Goal: Task Accomplishment & Management: Complete application form

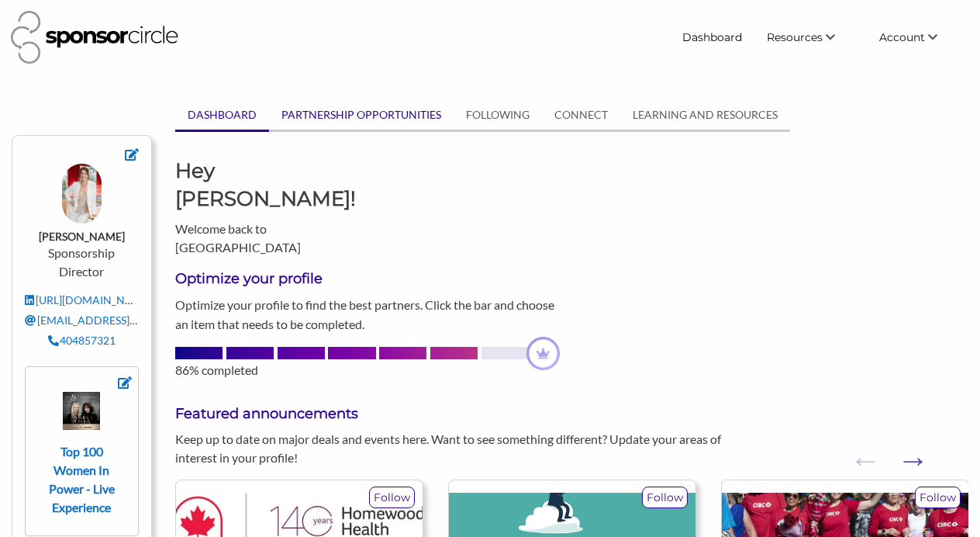
click at [392, 116] on link "PARTNERSHIP OPPORTUNITIES" at bounding box center [361, 114] width 185 height 29
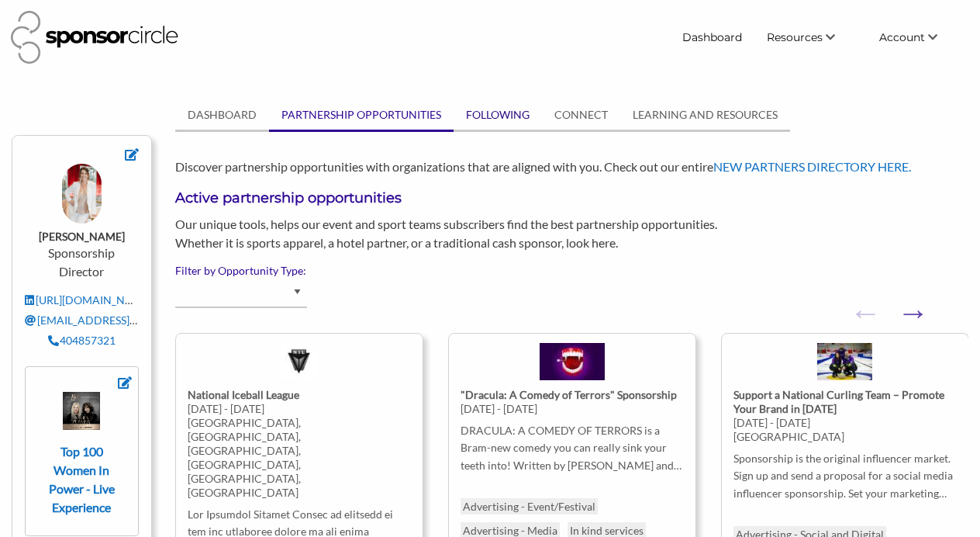
click at [513, 113] on link "FOLLOWING" at bounding box center [498, 114] width 88 height 29
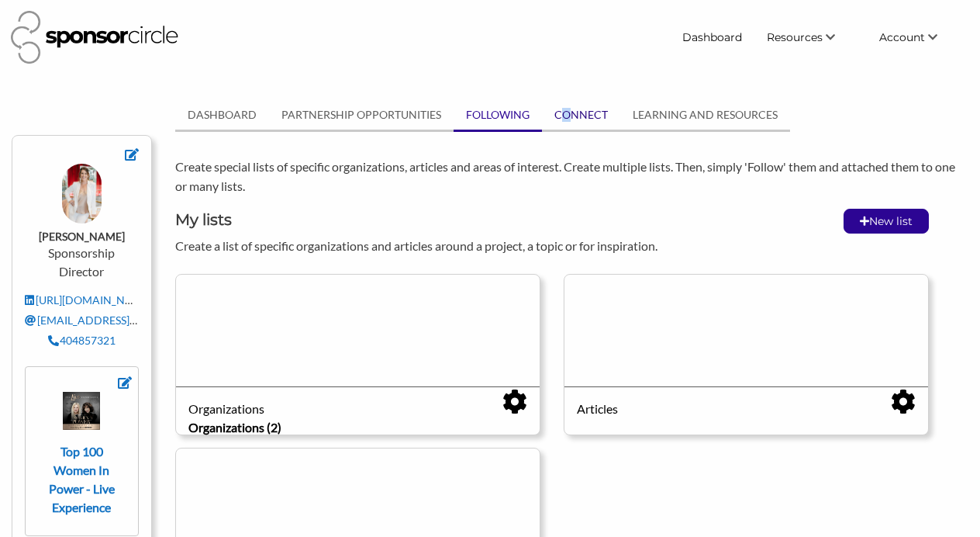
click at [565, 114] on link "CONNECT" at bounding box center [581, 114] width 78 height 29
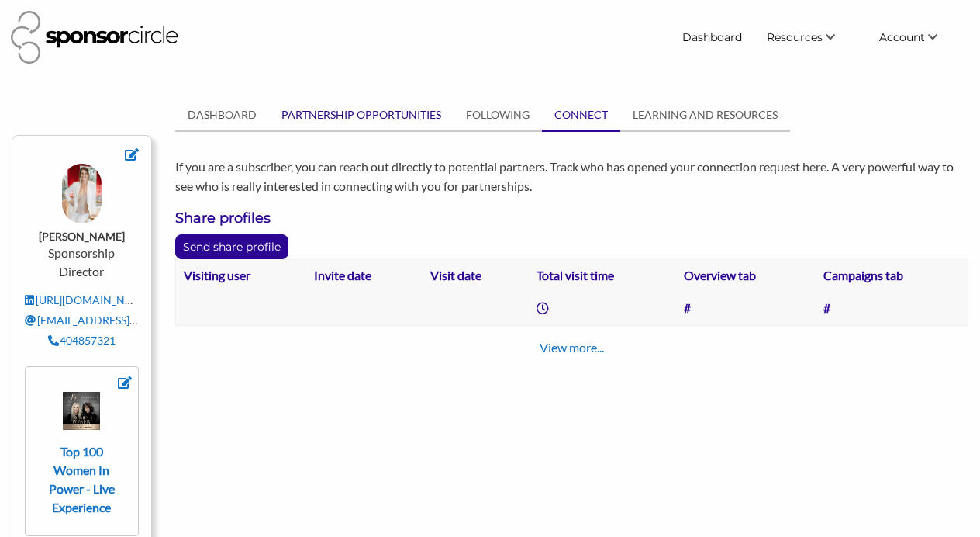
click at [367, 114] on link "PARTNERSHIP OPPORTUNITIES" at bounding box center [361, 114] width 185 height 29
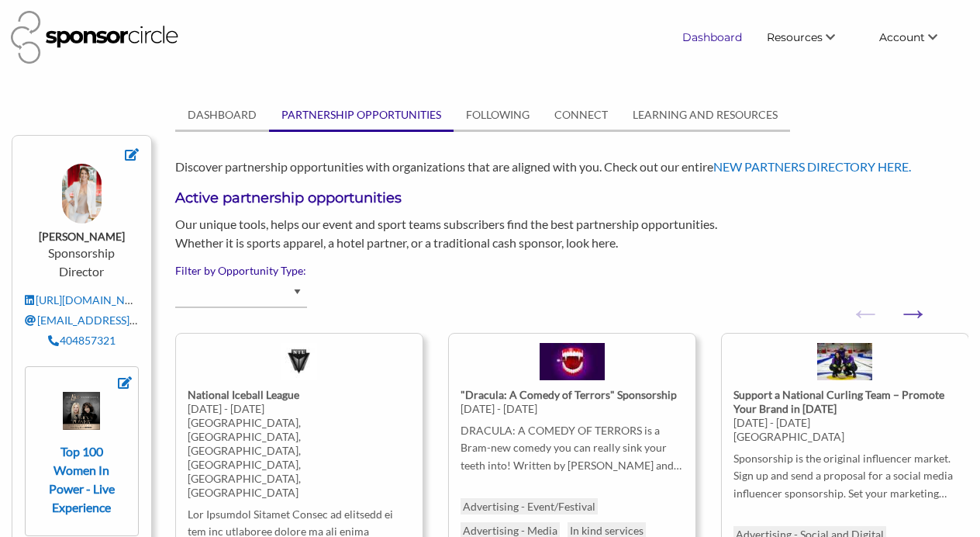
click at [720, 37] on link "Dashboard" at bounding box center [712, 37] width 85 height 28
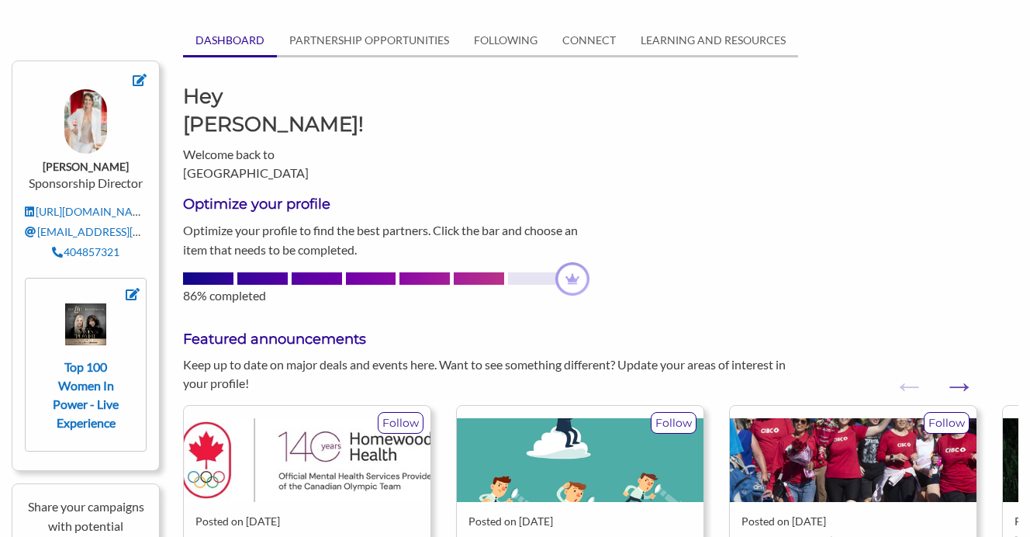
scroll to position [87, 0]
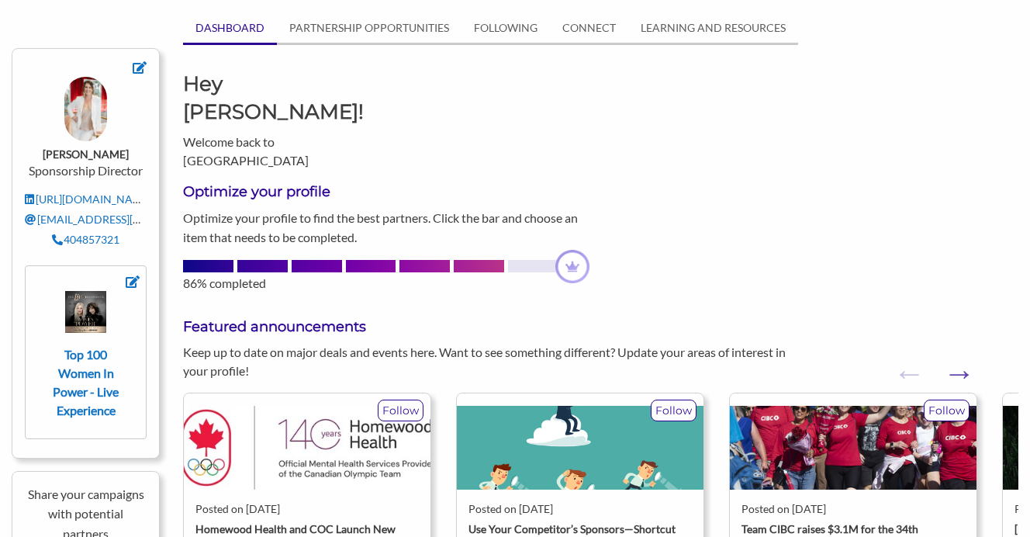
click at [124, 371] on div "Top 100 Women In Power - Live Experience" at bounding box center [85, 355] width 83 height 129
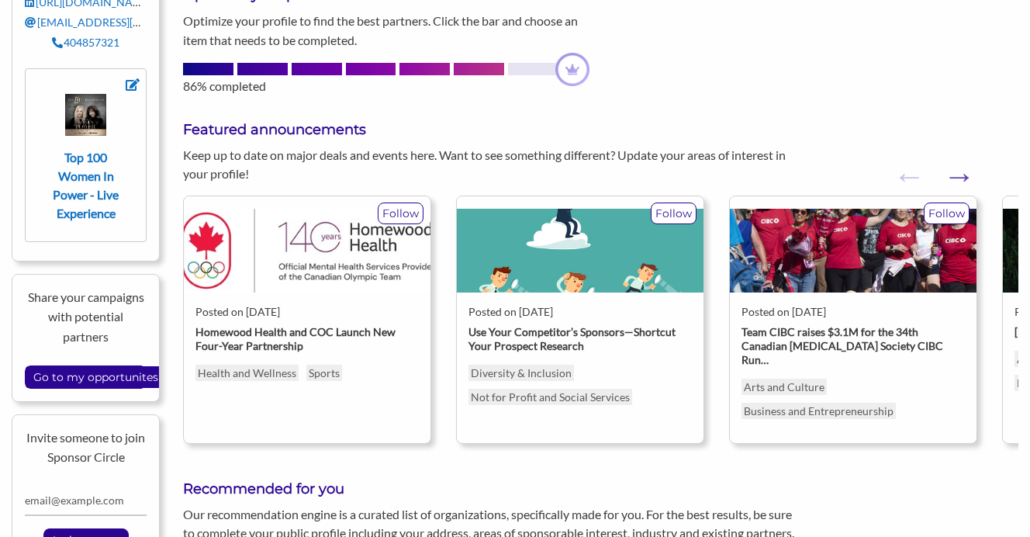
scroll to position [287, 0]
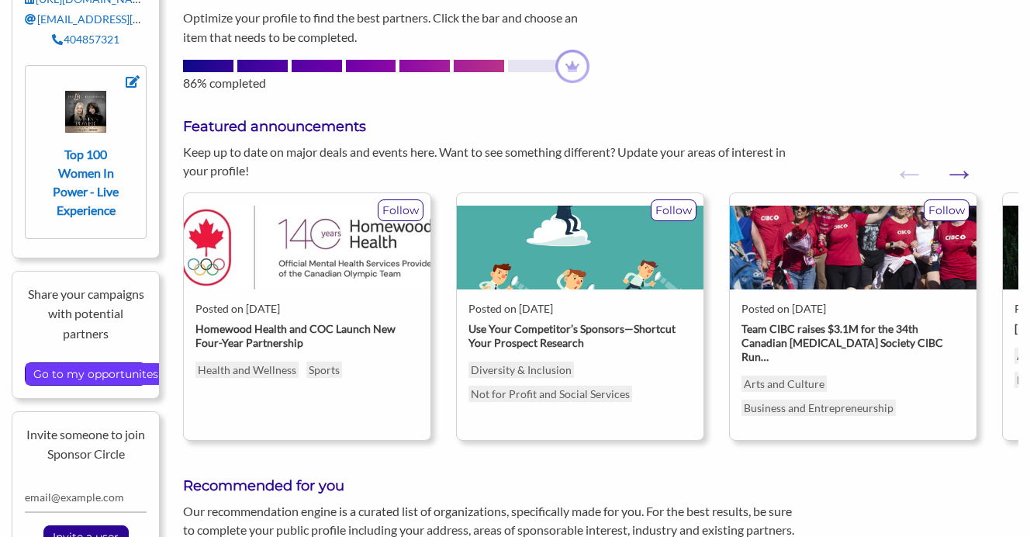
click at [112, 370] on input "Go to my opportunites" at bounding box center [96, 374] width 140 height 22
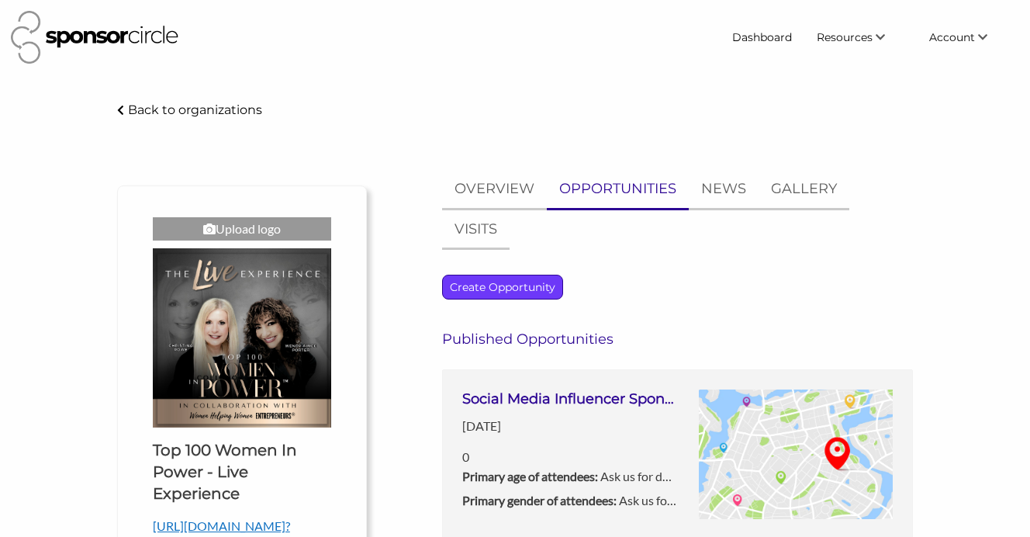
click at [501, 284] on p "Create Opportunity" at bounding box center [502, 286] width 119 height 23
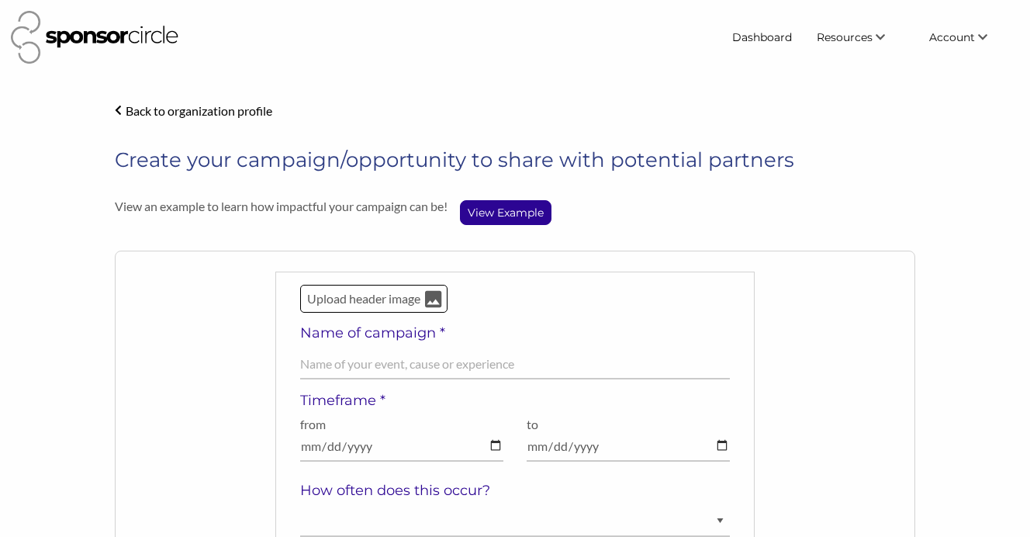
scroll to position [85, 0]
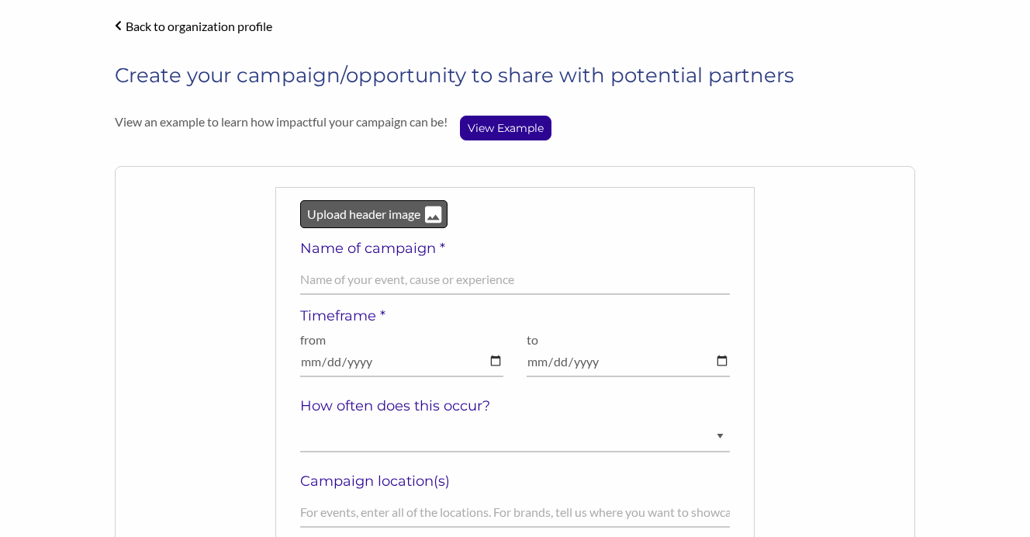
click at [371, 214] on p "Upload header image" at bounding box center [364, 214] width 116 height 20
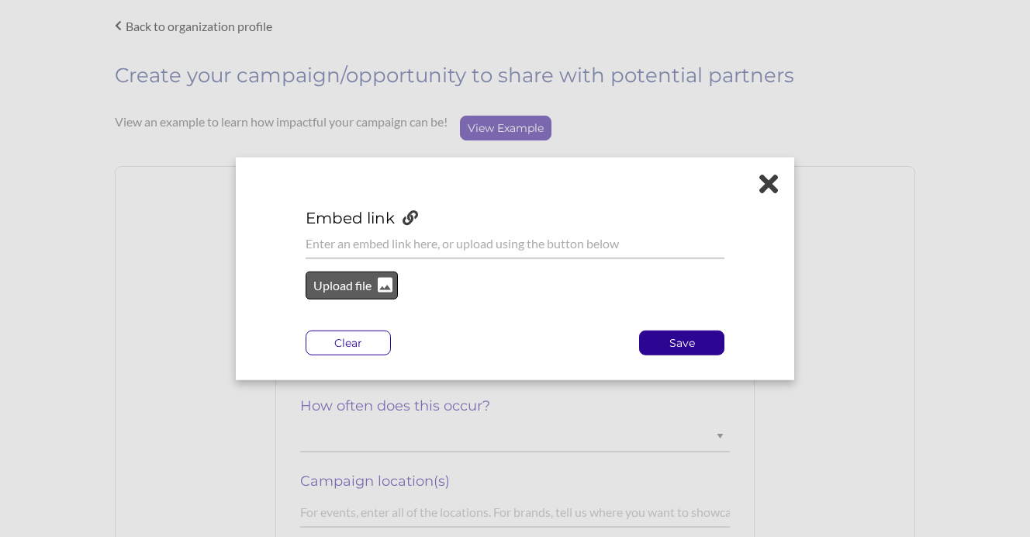
click at [362, 285] on p "Upload file" at bounding box center [342, 285] width 63 height 20
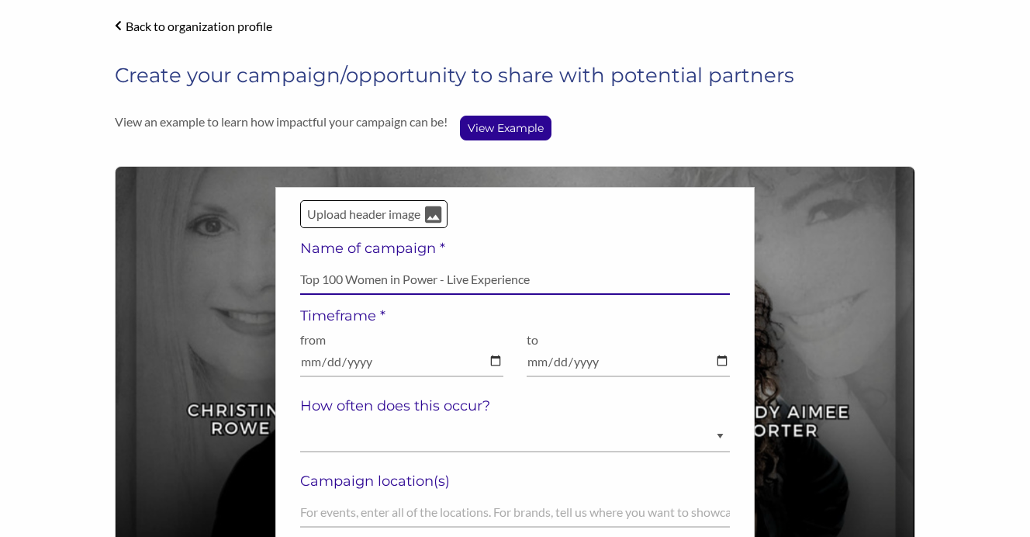
type input "Top 100 Women in Power - Live Experience"
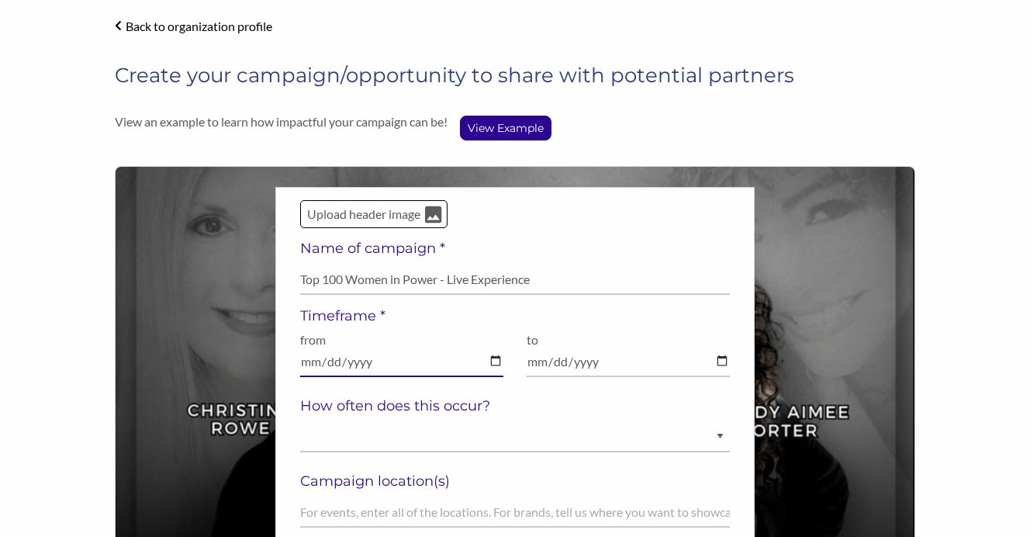
click at [341, 362] on input "date" at bounding box center [401, 362] width 203 height 30
type input "2025-11-12"
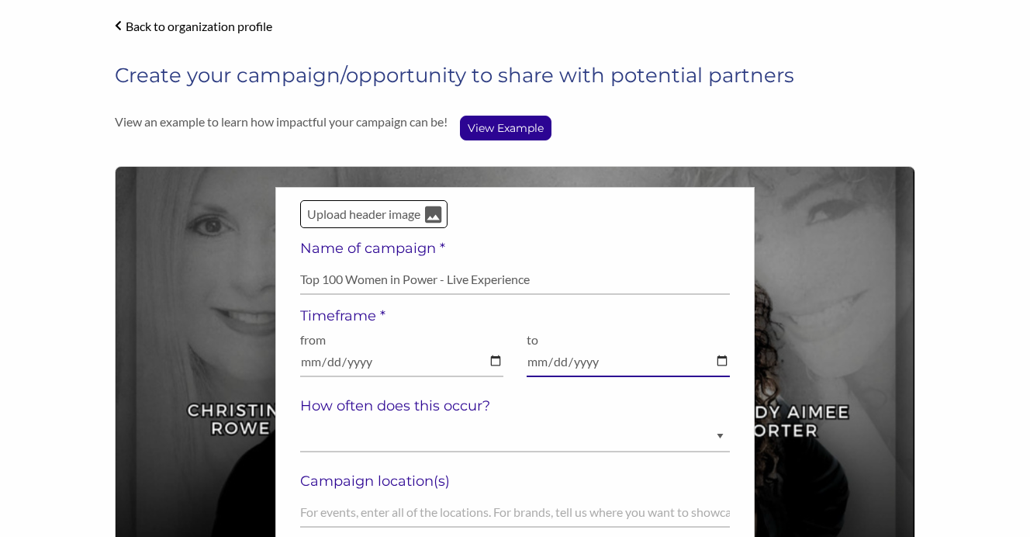
click at [530, 360] on input "date" at bounding box center [627, 362] width 203 height 30
type input "2025-11-14"
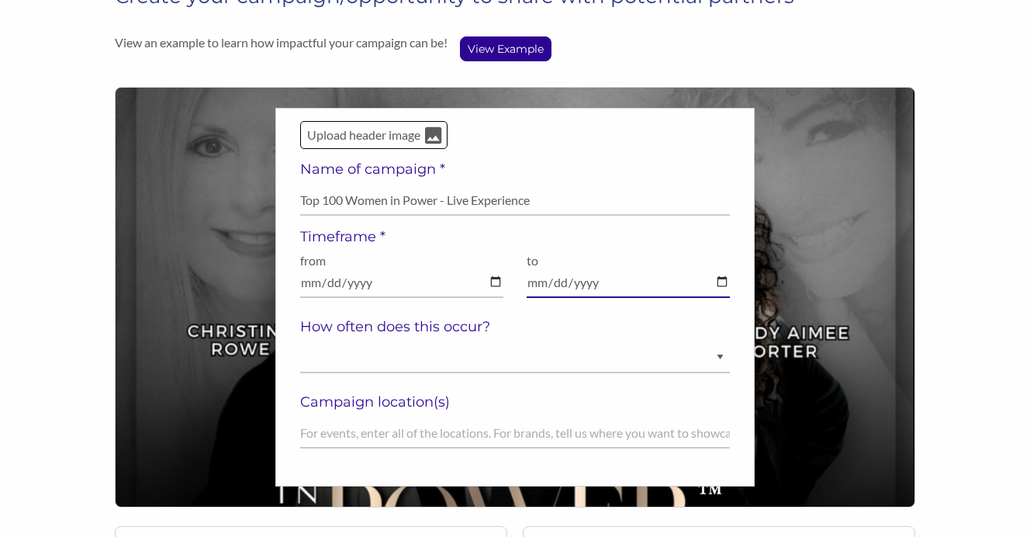
scroll to position [164, 0]
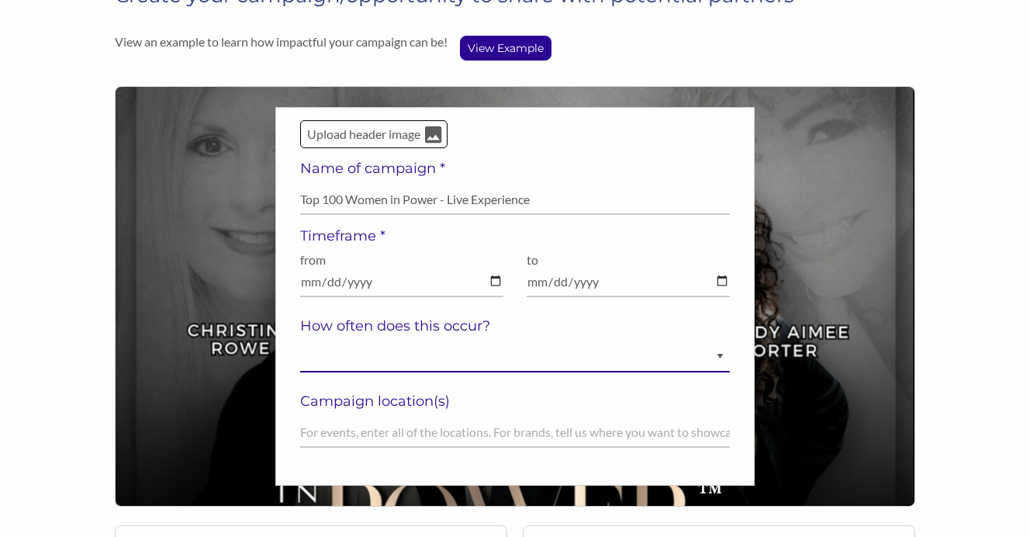
select select "Annually"
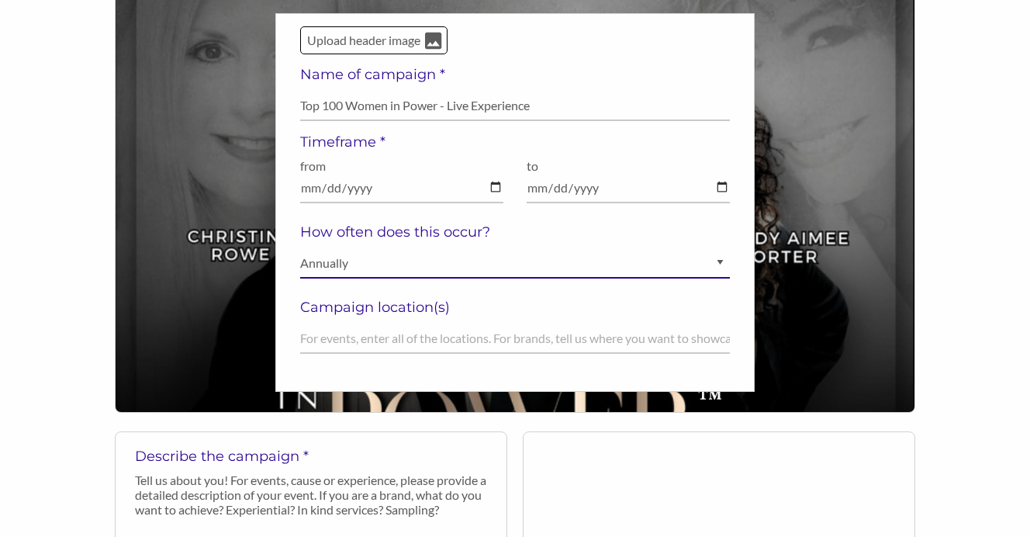
scroll to position [262, 0]
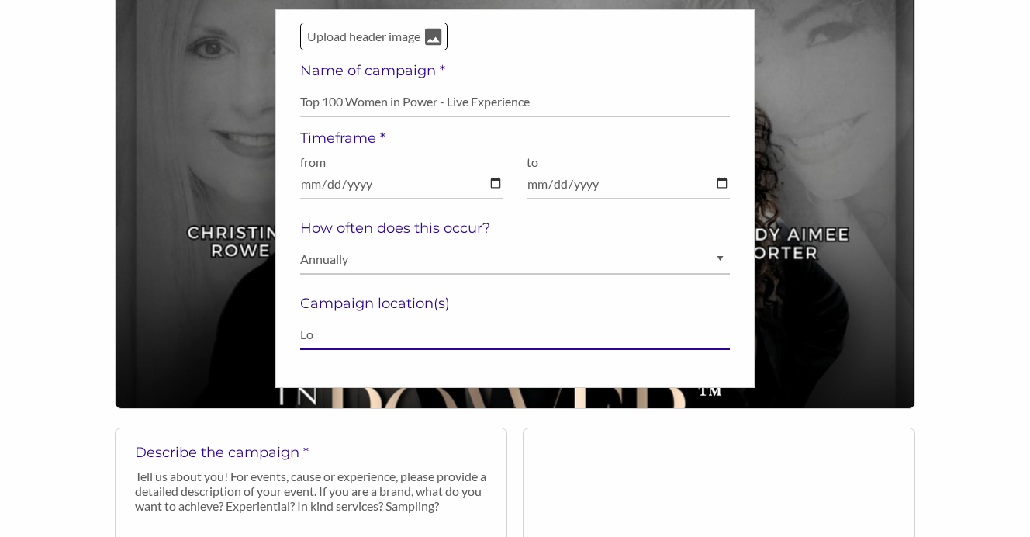
type input "Lo"
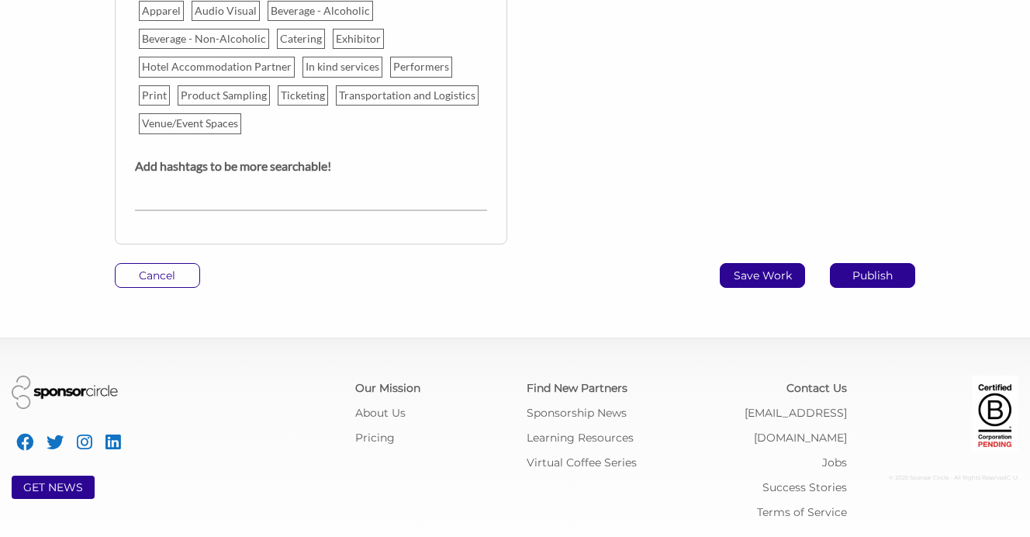
click at [761, 272] on p "Save Work" at bounding box center [762, 275] width 84 height 23
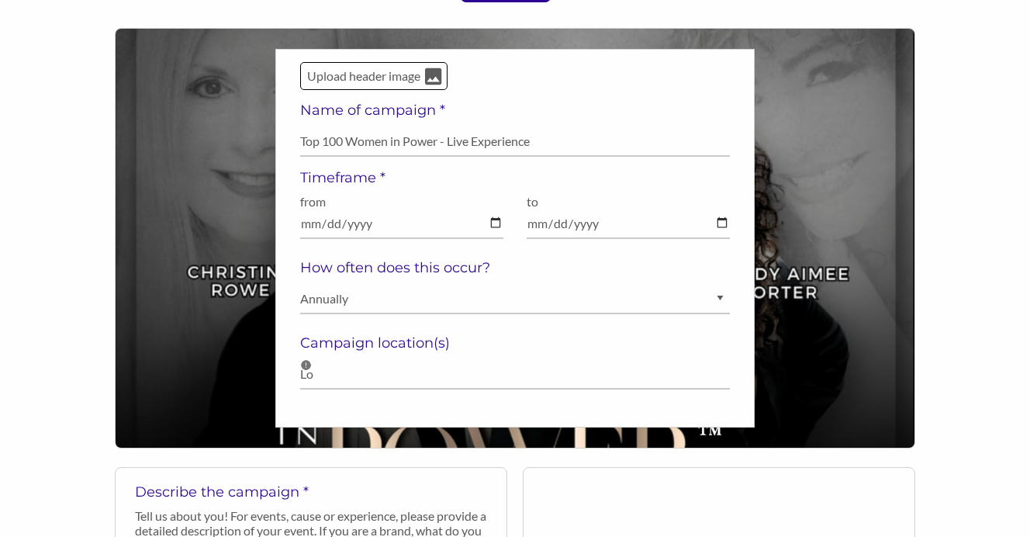
scroll to position [230, 0]
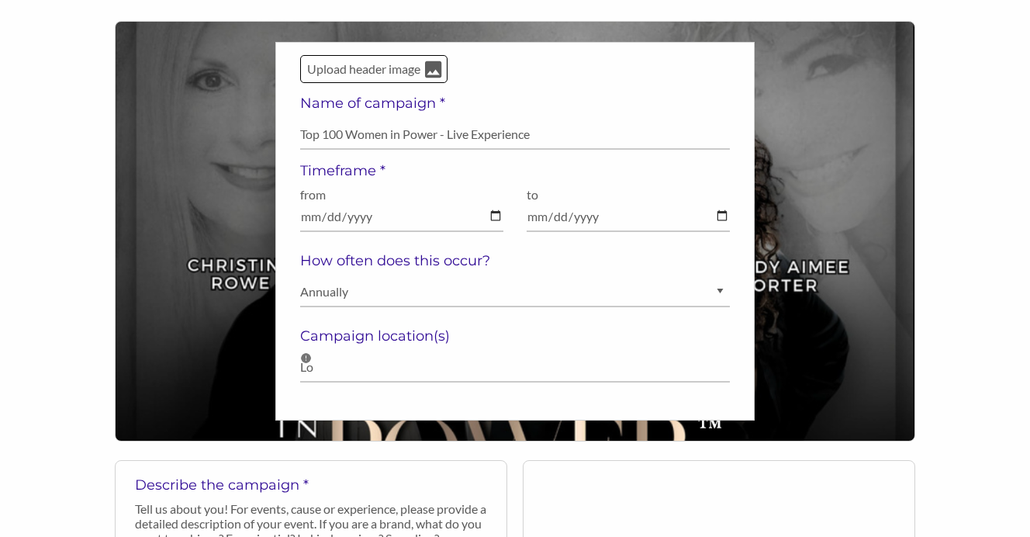
click at [336, 336] on h5 "Campaign location(s)" at bounding box center [515, 335] width 430 height 17
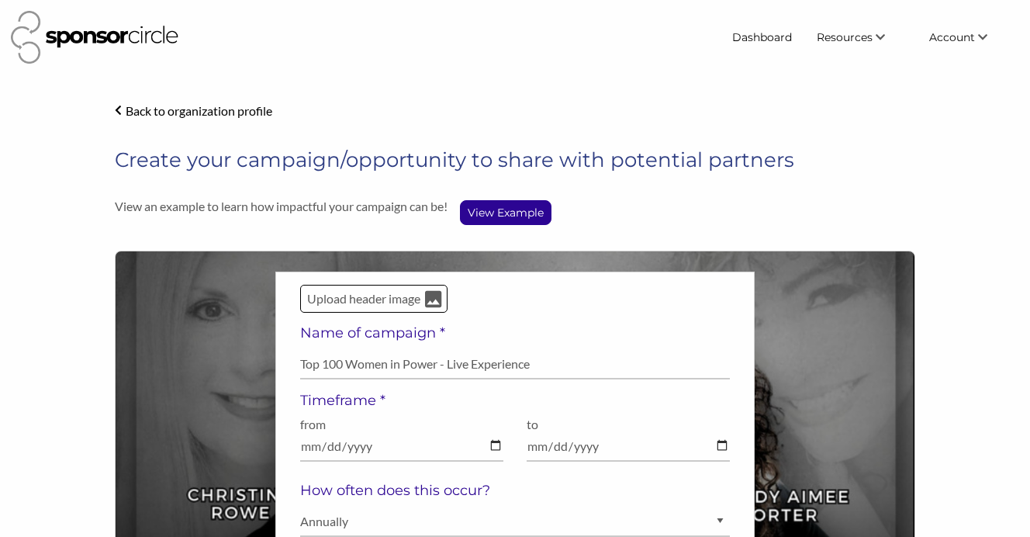
scroll to position [0, 0]
click at [945, 125] on link "Subscriptions" at bounding box center [942, 123] width 154 height 28
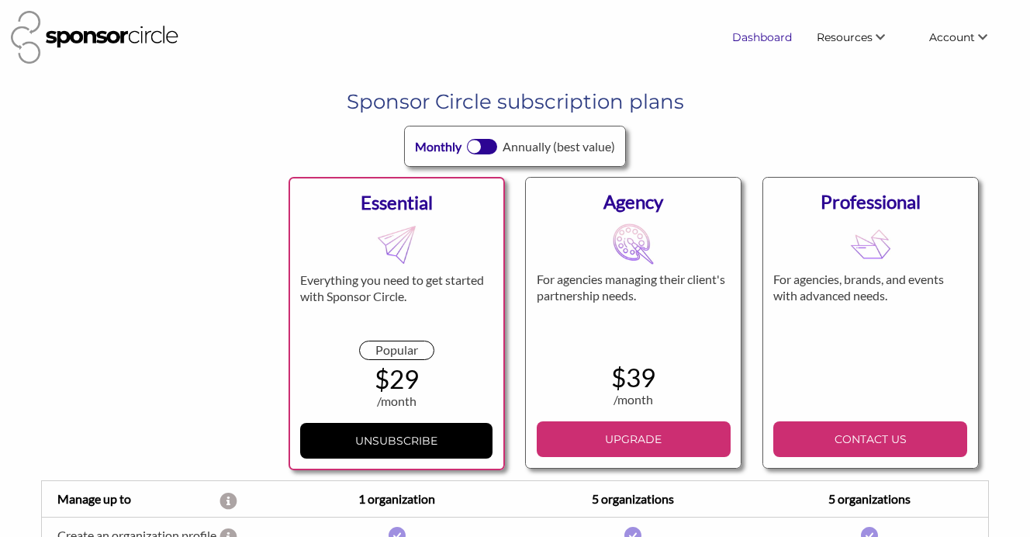
click at [760, 38] on link "Dashboard" at bounding box center [762, 37] width 85 height 28
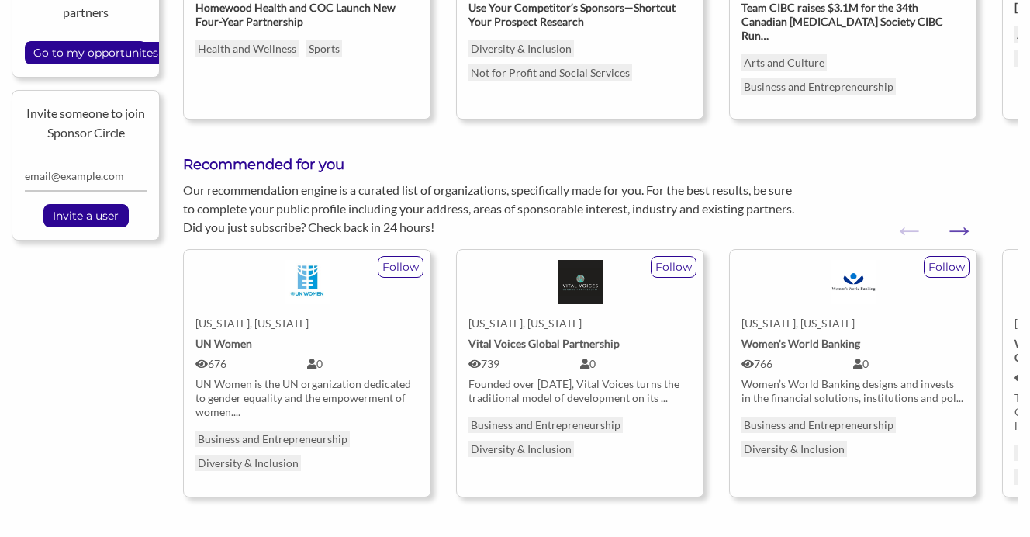
scroll to position [608, 0]
click at [958, 214] on button "Next" at bounding box center [951, 222] width 16 height 16
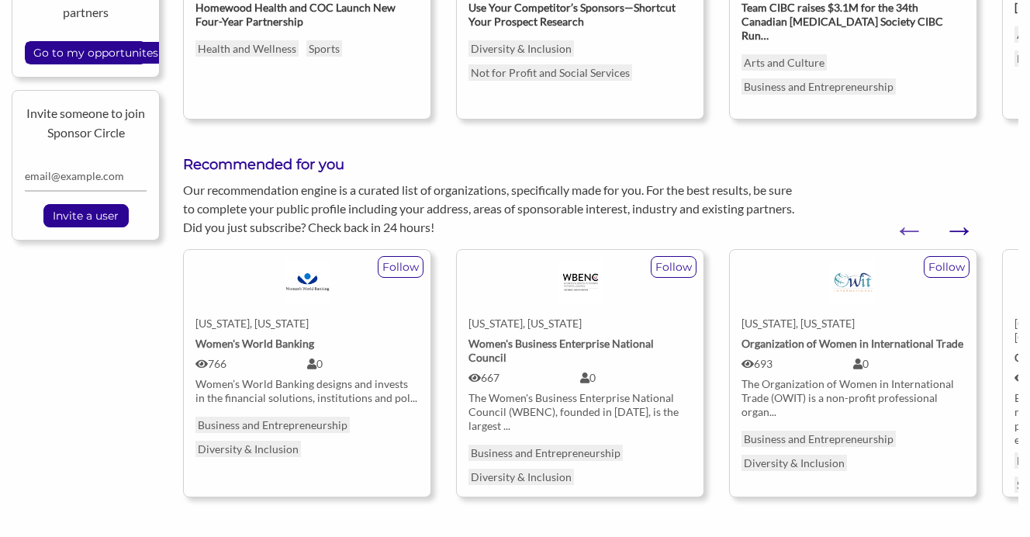
click at [958, 214] on button "Next" at bounding box center [951, 222] width 16 height 16
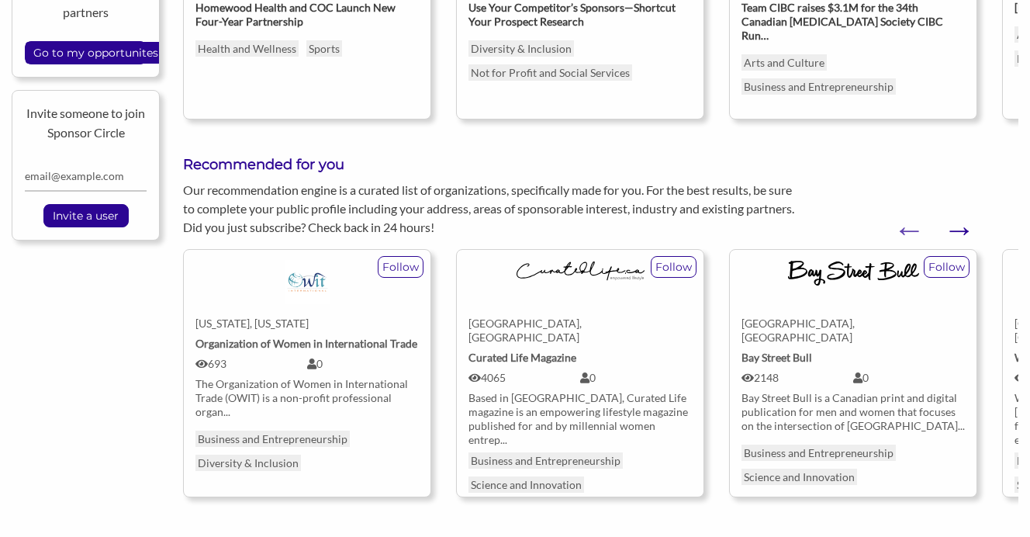
click at [958, 214] on button "Next" at bounding box center [951, 222] width 16 height 16
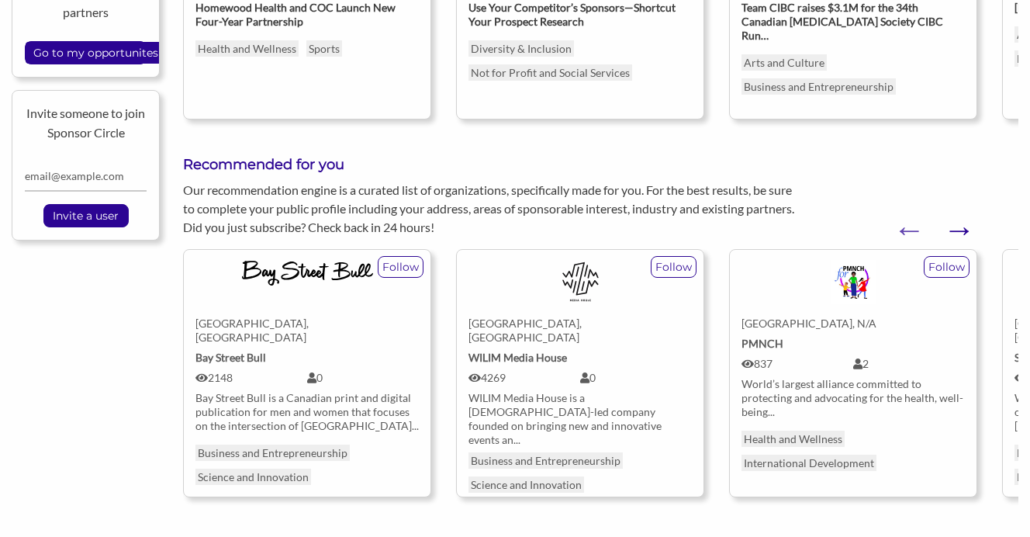
click at [958, 214] on button "Next" at bounding box center [951, 222] width 16 height 16
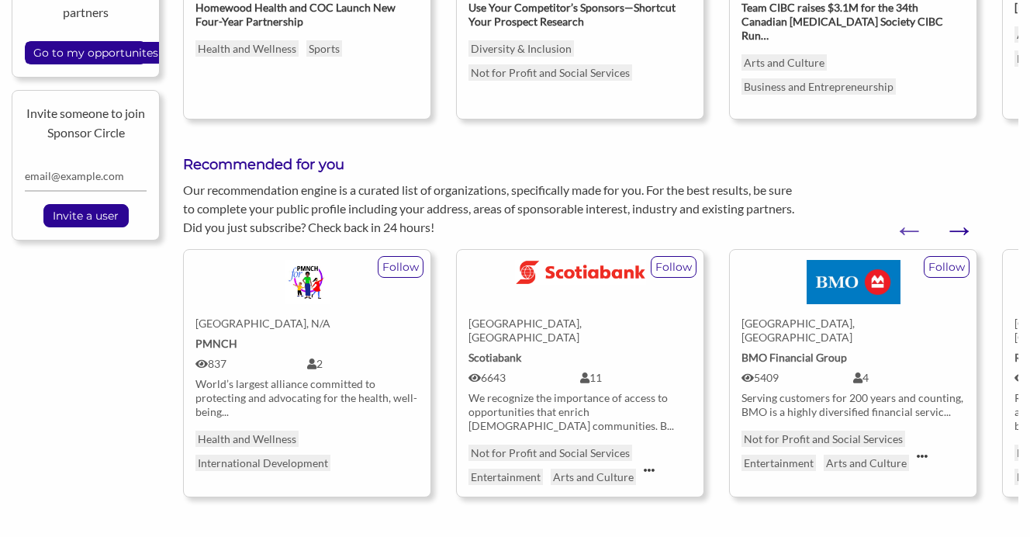
click at [958, 214] on button "Next" at bounding box center [951, 222] width 16 height 16
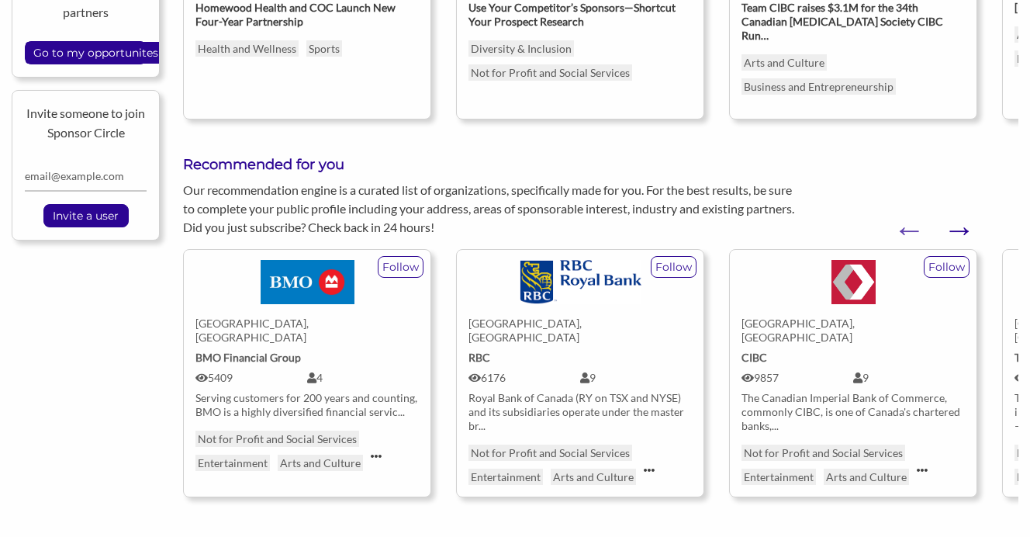
click at [958, 214] on button "Next" at bounding box center [951, 222] width 16 height 16
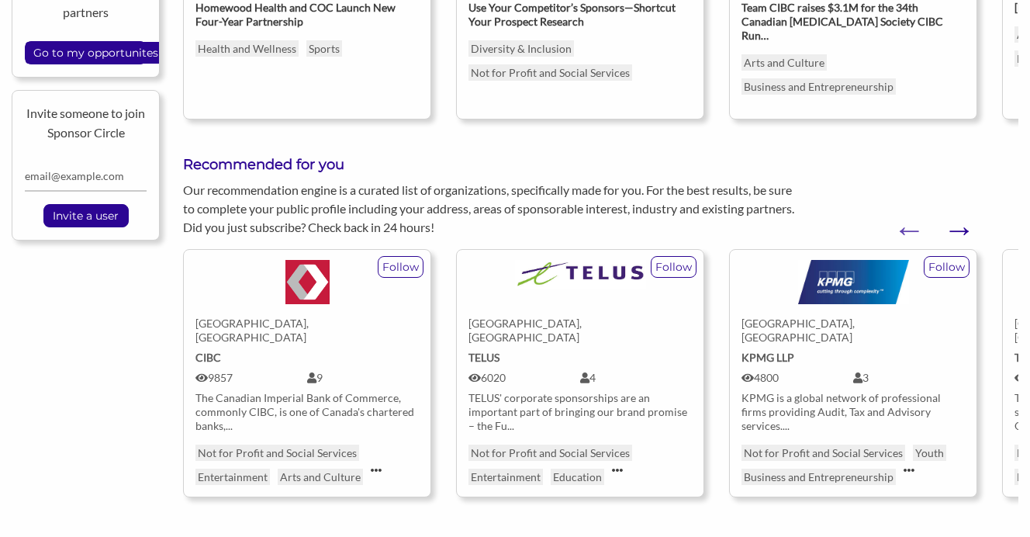
click at [958, 214] on button "Next" at bounding box center [951, 222] width 16 height 16
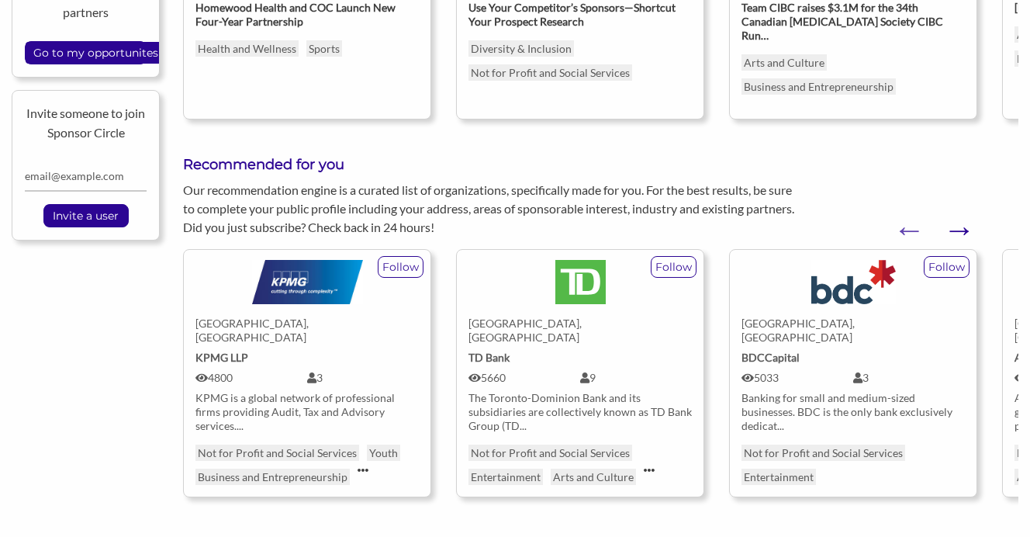
click at [958, 214] on button "Next" at bounding box center [951, 222] width 16 height 16
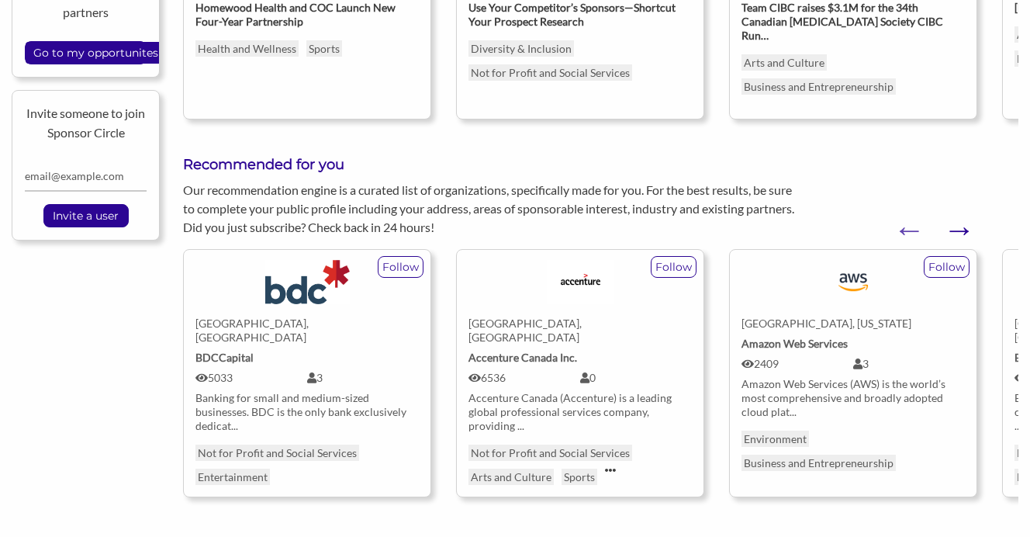
click at [958, 214] on button "Next" at bounding box center [951, 222] width 16 height 16
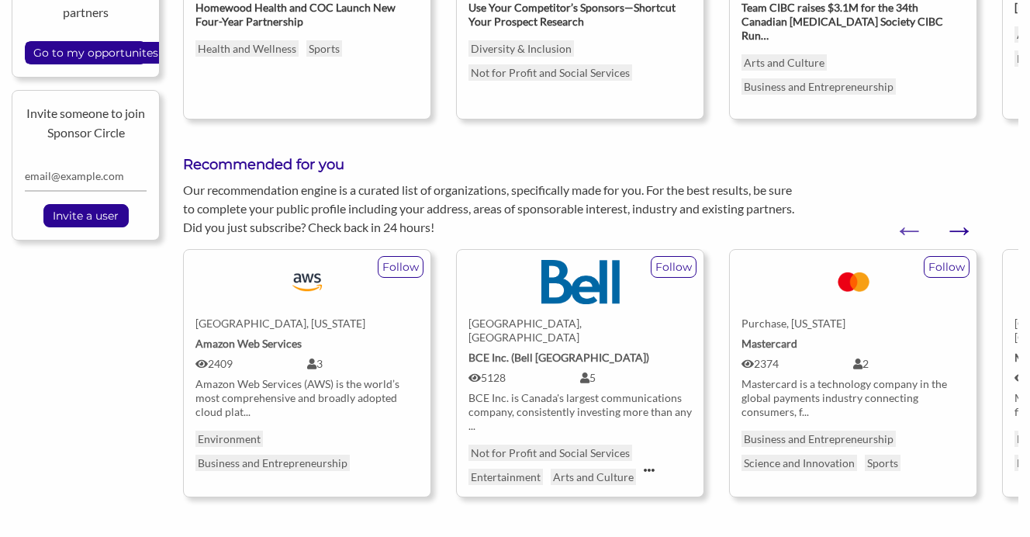
click at [958, 214] on button "Next" at bounding box center [951, 222] width 16 height 16
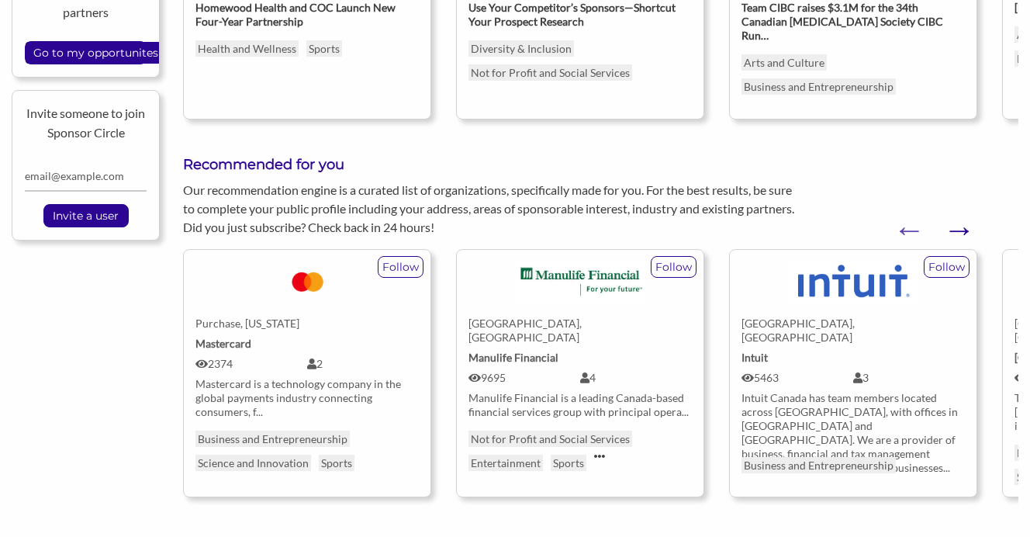
click at [958, 214] on button "Next" at bounding box center [951, 222] width 16 height 16
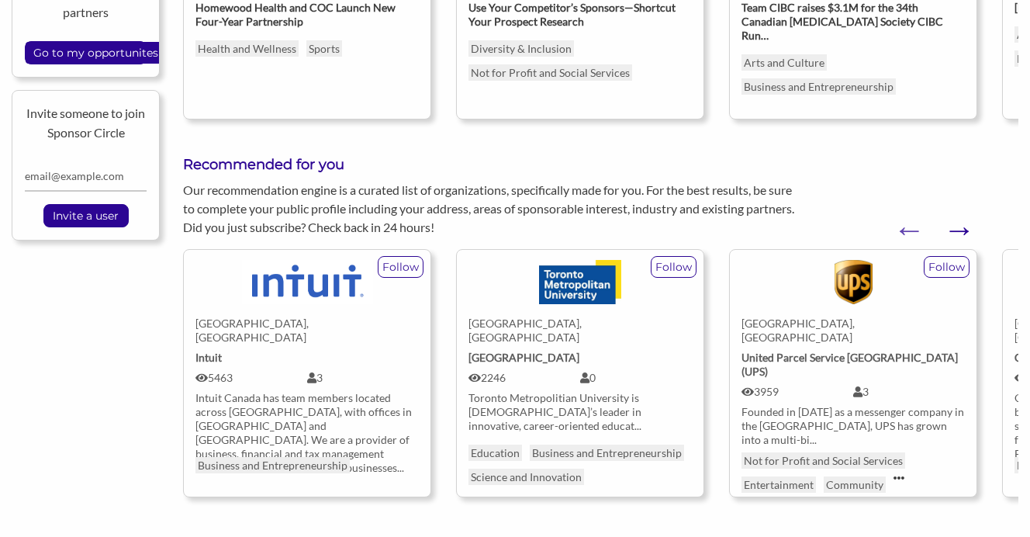
click at [958, 214] on button "Next" at bounding box center [951, 222] width 16 height 16
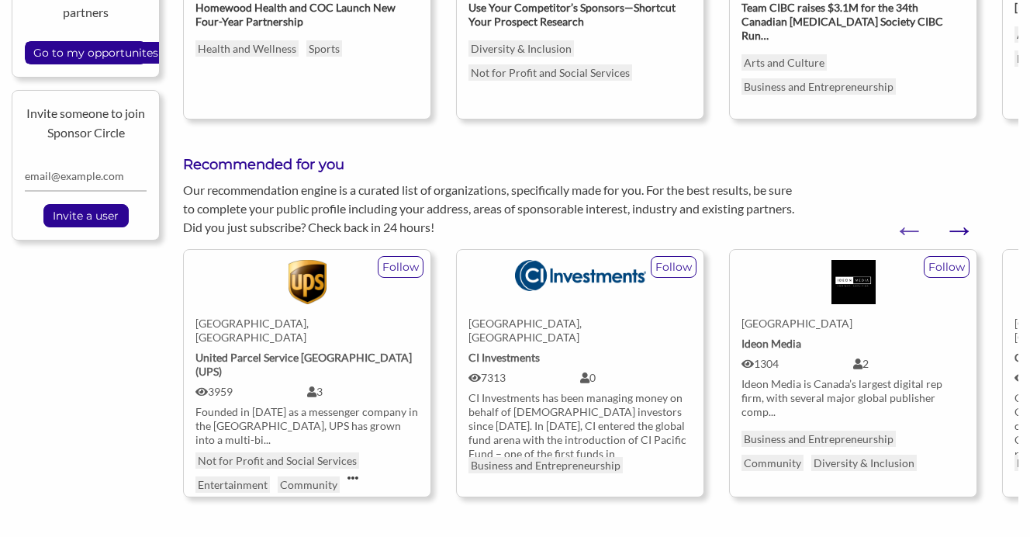
click at [958, 214] on button "Next" at bounding box center [951, 222] width 16 height 16
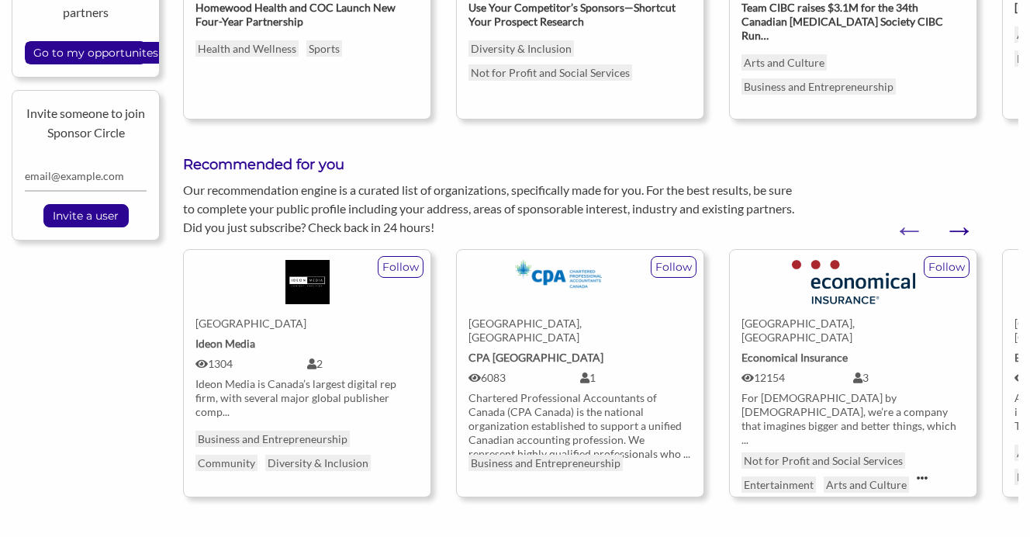
click at [958, 214] on button "Next" at bounding box center [951, 222] width 16 height 16
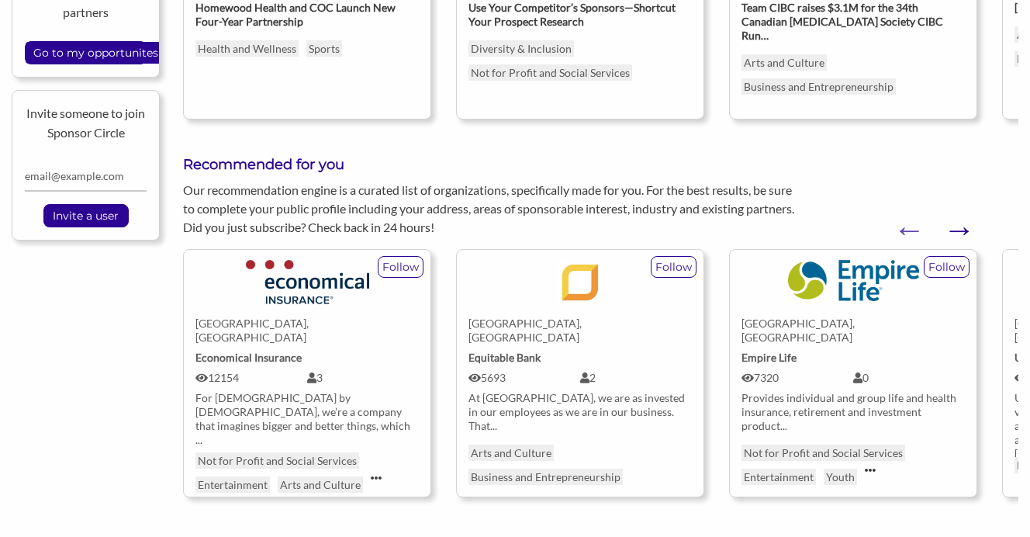
click at [958, 214] on button "Next" at bounding box center [951, 222] width 16 height 16
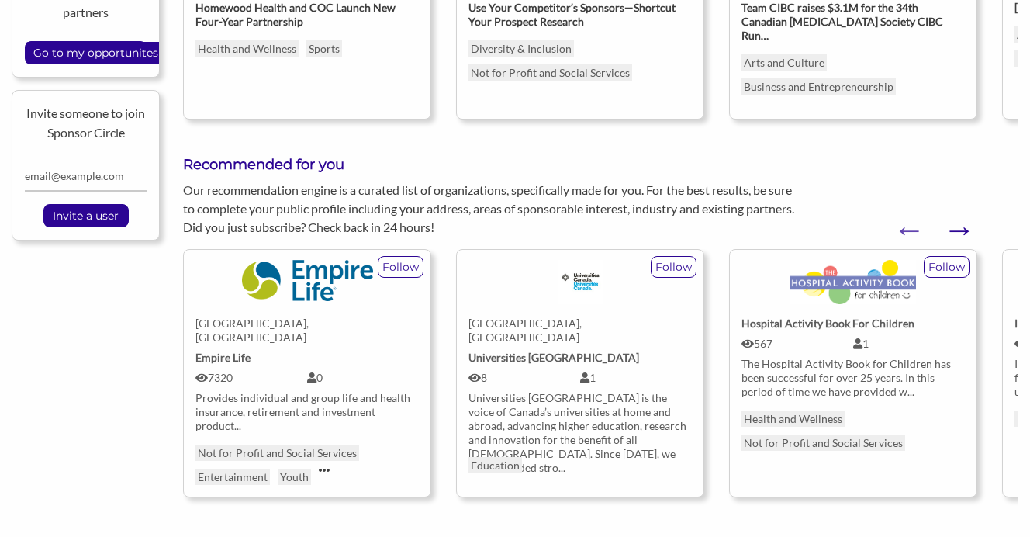
click at [958, 214] on button "Next" at bounding box center [951, 222] width 16 height 16
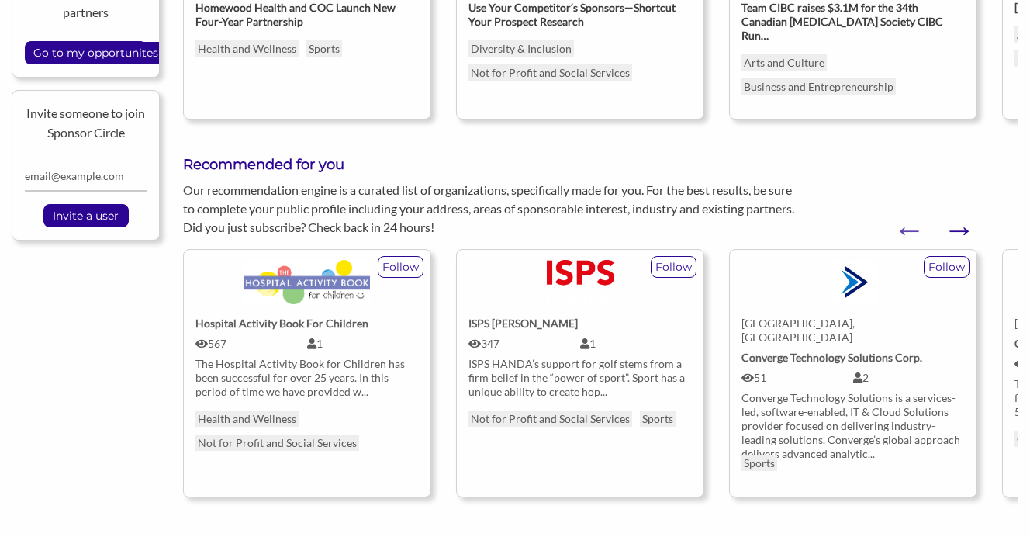
click at [958, 214] on button "Next" at bounding box center [951, 222] width 16 height 16
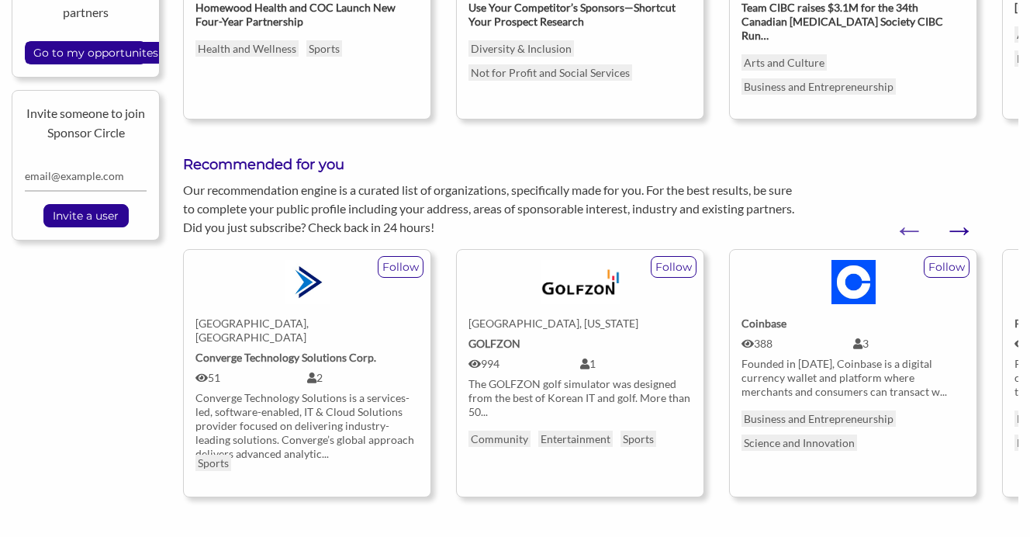
click at [958, 214] on button "Next" at bounding box center [951, 222] width 16 height 16
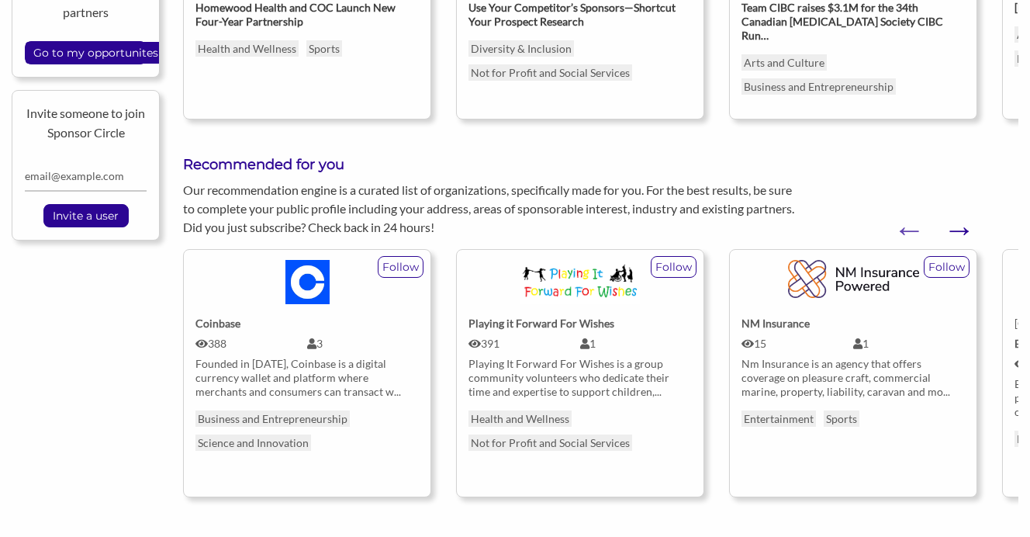
click at [958, 214] on button "Next" at bounding box center [951, 222] width 16 height 16
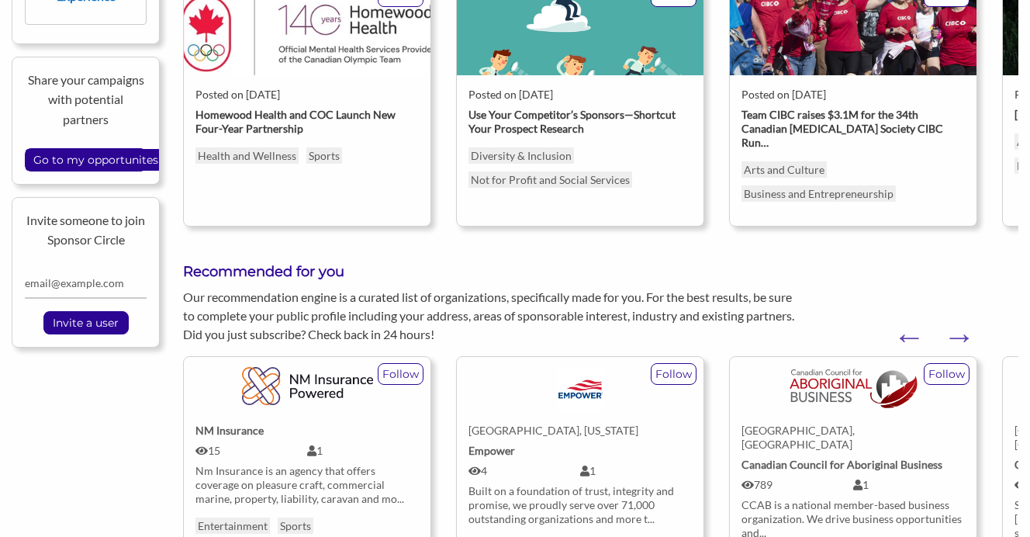
scroll to position [502, 0]
